Goal: Information Seeking & Learning: Check status

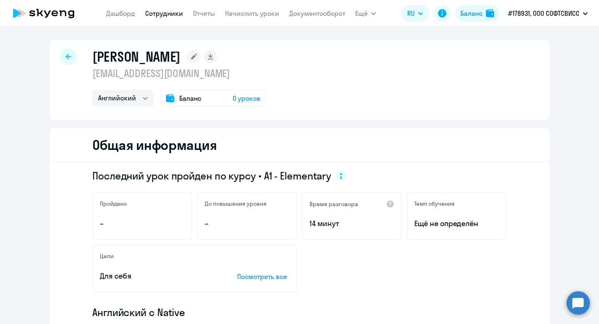
select select "english"
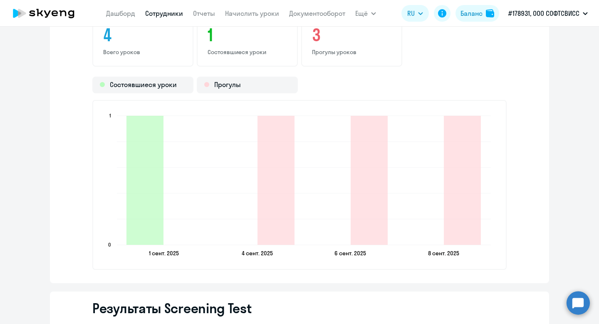
click at [157, 17] on app-menu-item-link "Сотрудники" at bounding box center [164, 13] width 38 height 10
click at [167, 11] on link "Сотрудники" at bounding box center [164, 13] width 38 height 8
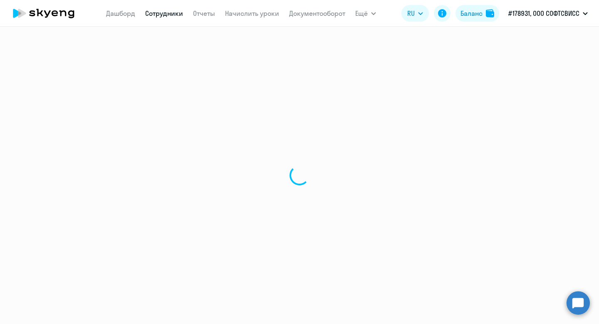
select select "30"
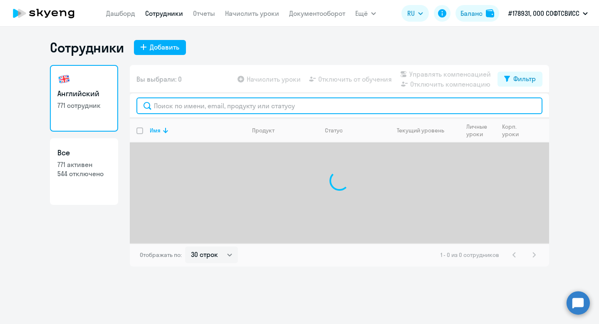
click at [194, 100] on input "text" at bounding box center [339, 105] width 406 height 17
paste input "Shcherbin"
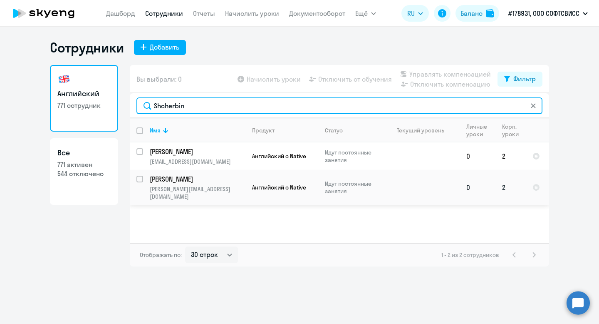
type input "Shcherbin"
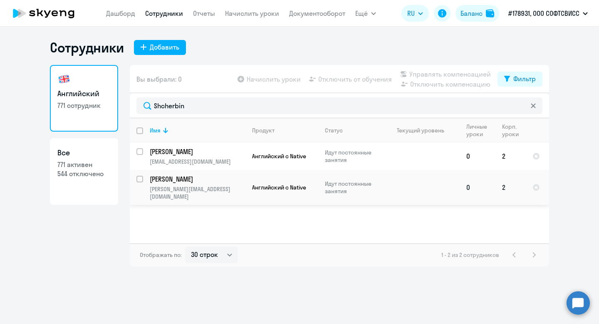
click at [184, 178] on p "[PERSON_NAME]" at bounding box center [197, 178] width 94 height 9
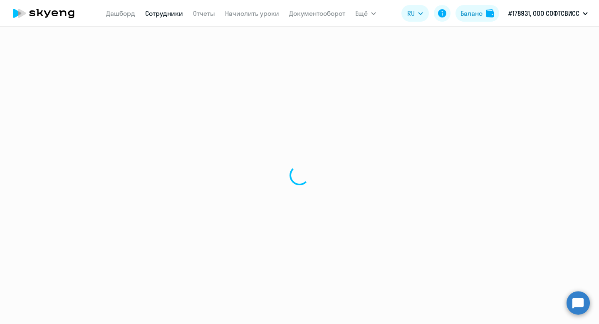
select select "english"
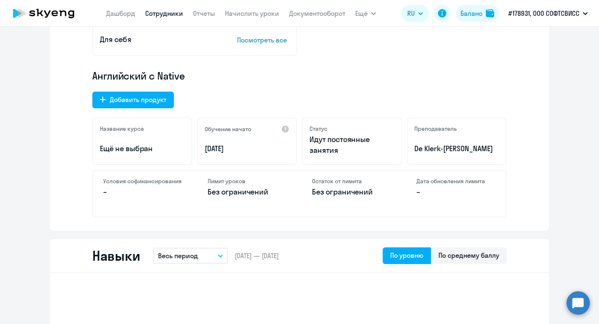
scroll to position [237, 0]
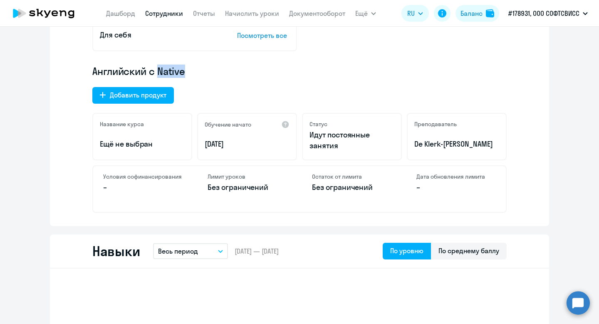
drag, startPoint x: 158, startPoint y: 69, endPoint x: 198, endPoint y: 69, distance: 40.8
click at [198, 69] on p "Английский с Native" at bounding box center [299, 70] width 414 height 13
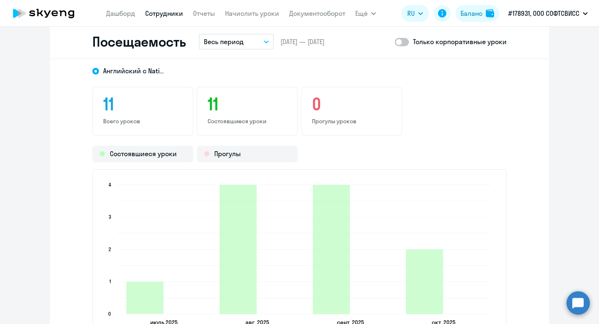
scroll to position [997, 0]
click at [228, 37] on p "Весь период" at bounding box center [224, 42] width 40 height 10
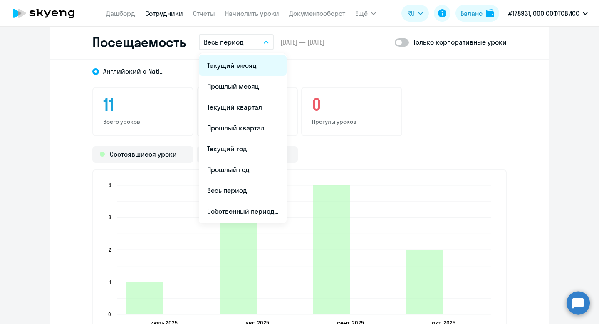
click at [233, 71] on li "Текущий месяц" at bounding box center [243, 65] width 88 height 21
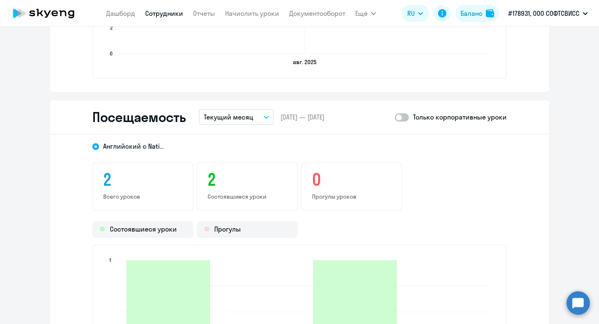
scroll to position [920, 0]
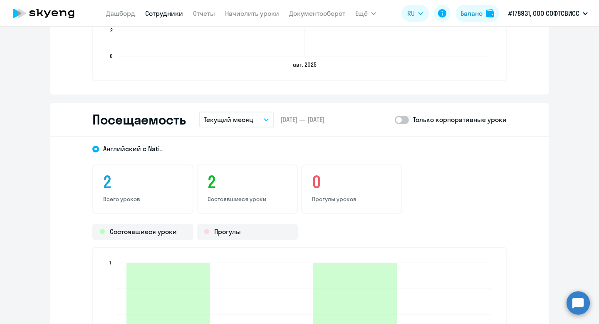
click at [404, 121] on span at bounding box center [402, 120] width 14 height 8
click at [395, 120] on input "checkbox" at bounding box center [394, 119] width 0 height 0
click at [404, 121] on span at bounding box center [402, 120] width 14 height 8
click at [395, 120] on input "checkbox" at bounding box center [394, 119] width 0 height 0
checkbox input "false"
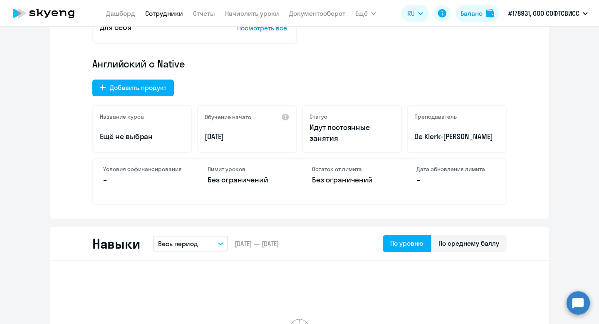
scroll to position [0, 0]
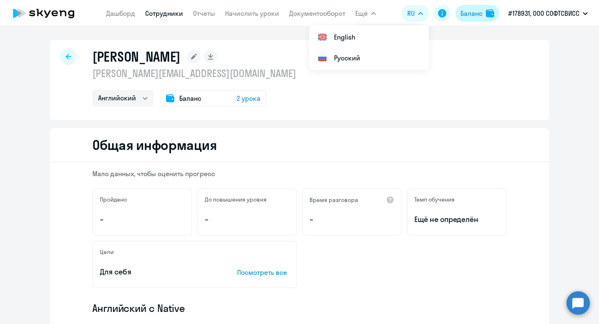
click at [473, 11] on div "Баланс" at bounding box center [471, 13] width 22 height 10
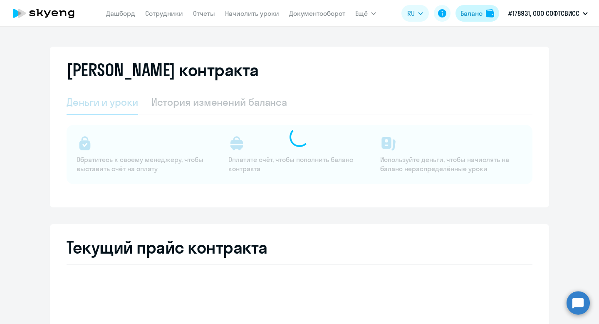
select select "english_adult_not_native_speaker"
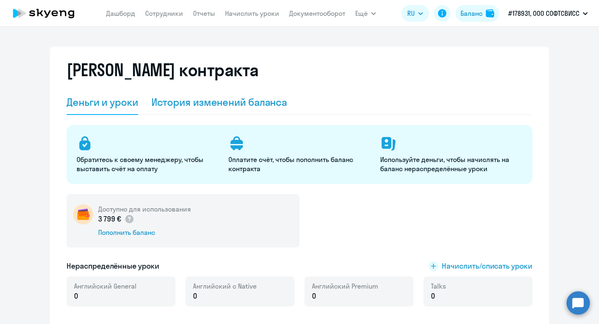
click at [242, 98] on div "История изменений баланса" at bounding box center [219, 101] width 136 height 13
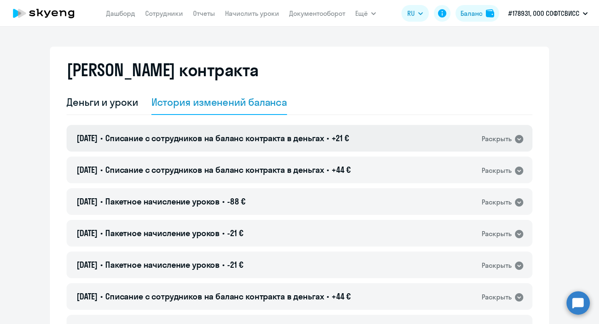
click at [324, 141] on span "Списание с сотрудников на баланс контракта в деньгах" at bounding box center [214, 138] width 219 height 10
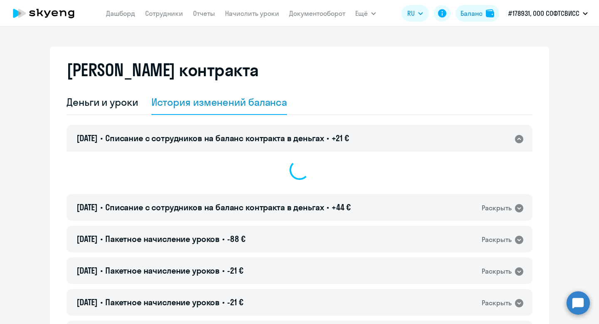
click at [521, 141] on icon at bounding box center [519, 139] width 8 height 8
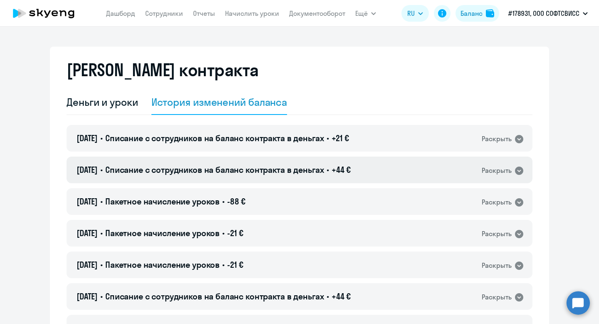
click at [518, 169] on icon at bounding box center [519, 170] width 8 height 8
